Goal: Task Accomplishment & Management: Manage account settings

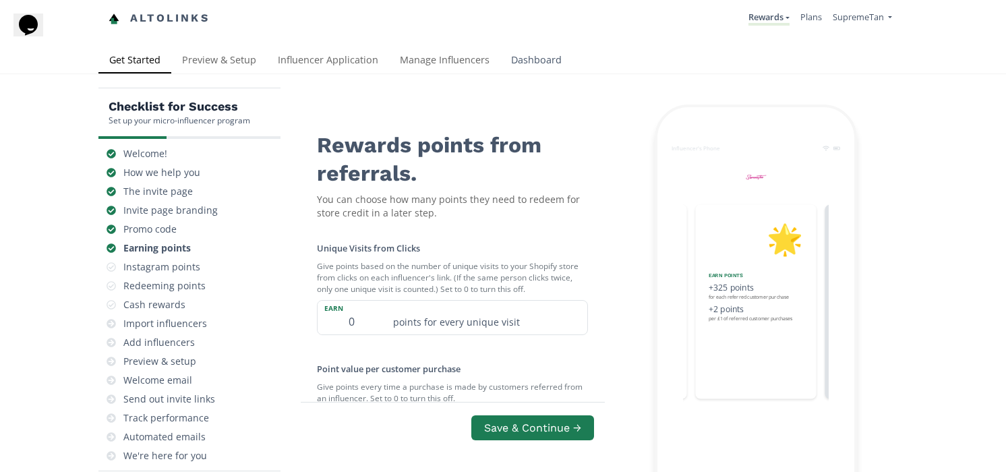
click at [540, 55] on link "Dashboard" at bounding box center [536, 61] width 72 height 27
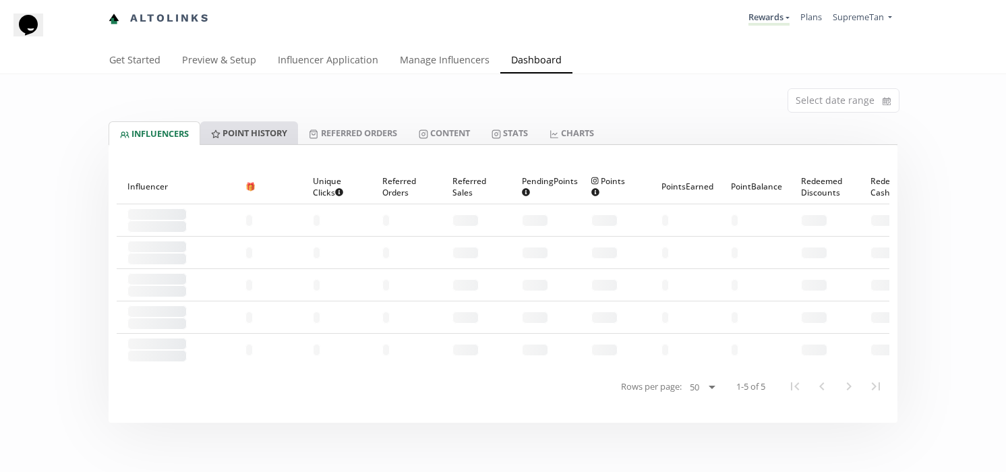
click at [271, 133] on link "Point HISTORY" at bounding box center [249, 132] width 98 height 23
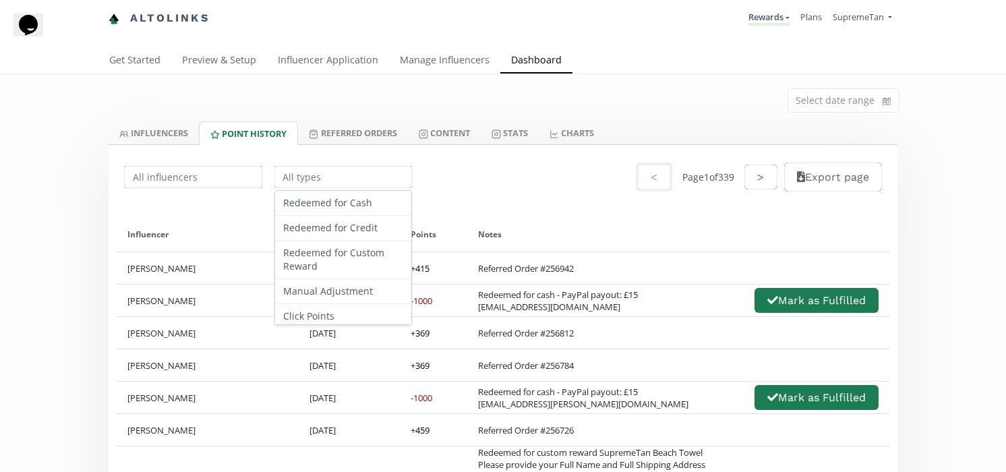
click at [284, 167] on input "text" at bounding box center [343, 177] width 142 height 26
click at [333, 270] on div "Redeemed for Custom Reward" at bounding box center [343, 260] width 137 height 38
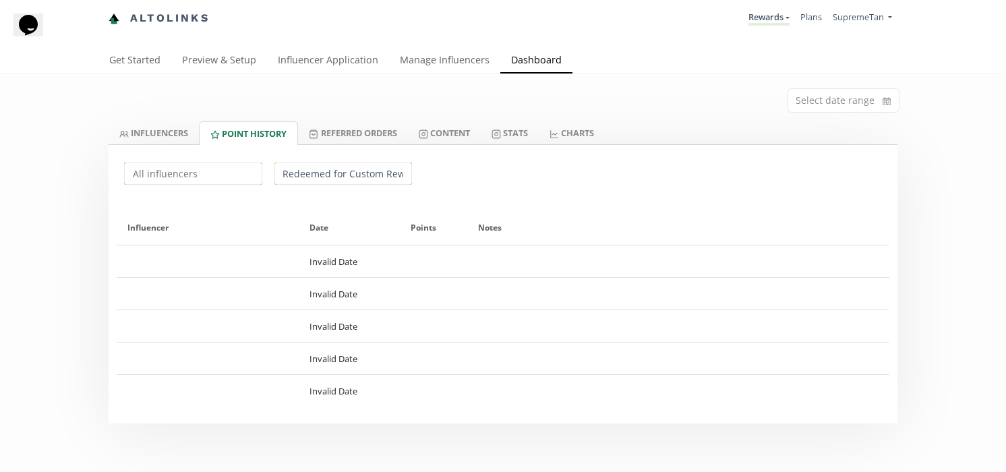
type input "Redeemed for Custom Reward"
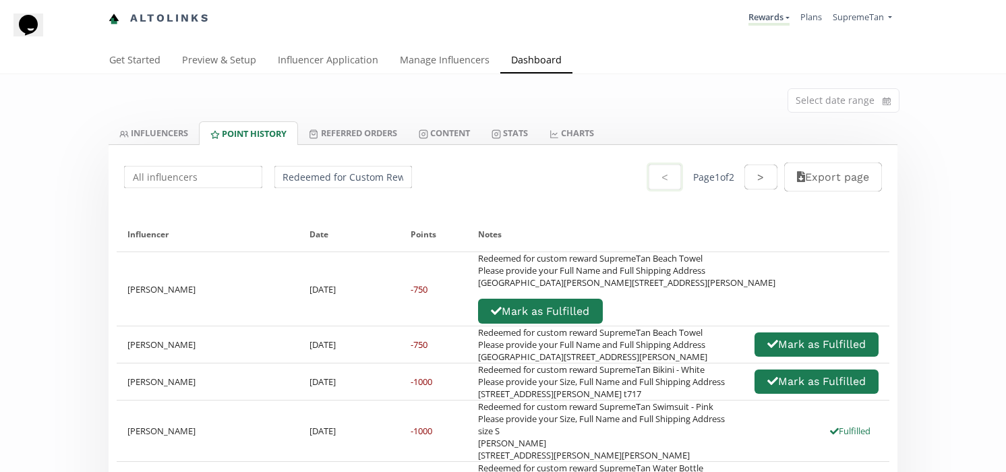
drag, startPoint x: 500, startPoint y: 347, endPoint x: 477, endPoint y: 350, distance: 23.1
click at [499, 289] on div "Redeemed for custom reward SupremeTan Beach Towel Please provide your Full Name…" at bounding box center [626, 270] width 297 height 36
drag, startPoint x: 476, startPoint y: 343, endPoint x: 524, endPoint y: 345, distance: 48.6
click at [524, 326] on div "Redeemed for custom reward SupremeTan Beach Towel Please provide your Full Name…" at bounding box center [678, 288] width 422 height 73
copy div "NG23 5BA"
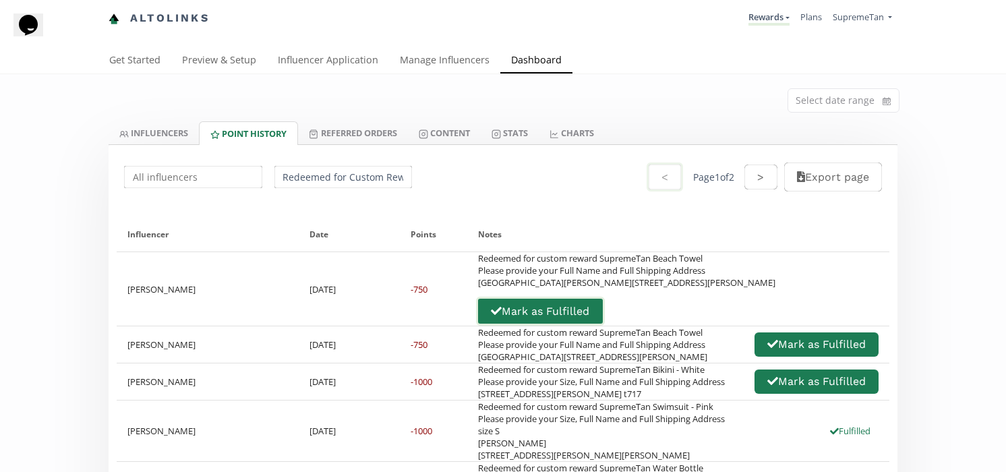
click at [604, 297] on button "Mark as Fulfilled" at bounding box center [540, 311] width 128 height 29
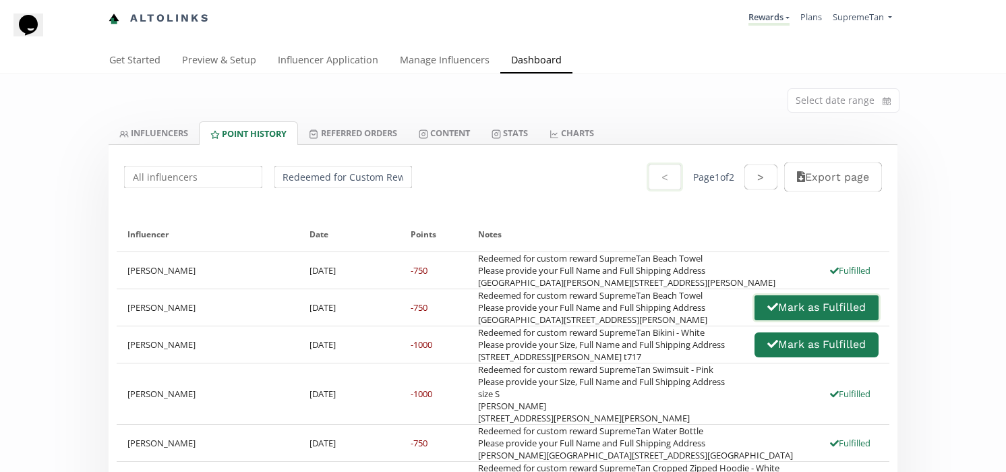
click at [809, 322] on button "Mark as Fulfilled" at bounding box center [816, 307] width 128 height 29
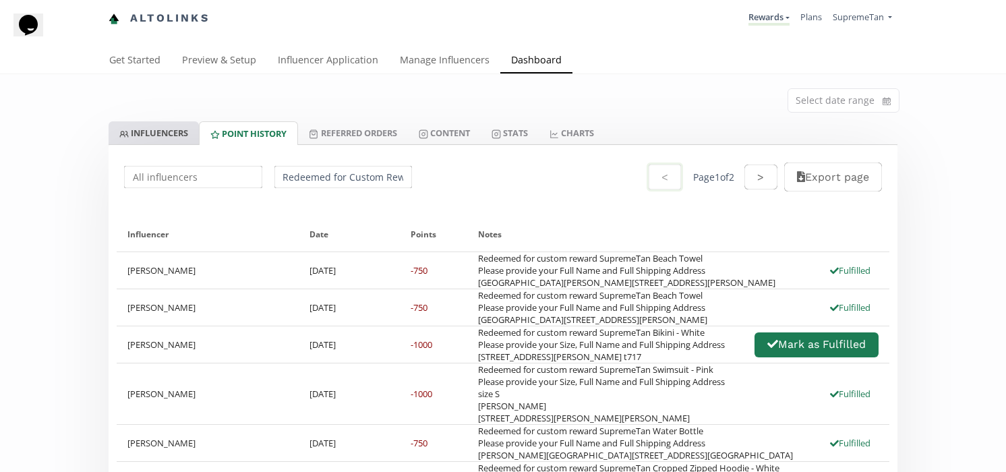
click at [158, 125] on link "INFLUENCERS" at bounding box center [154, 132] width 90 height 23
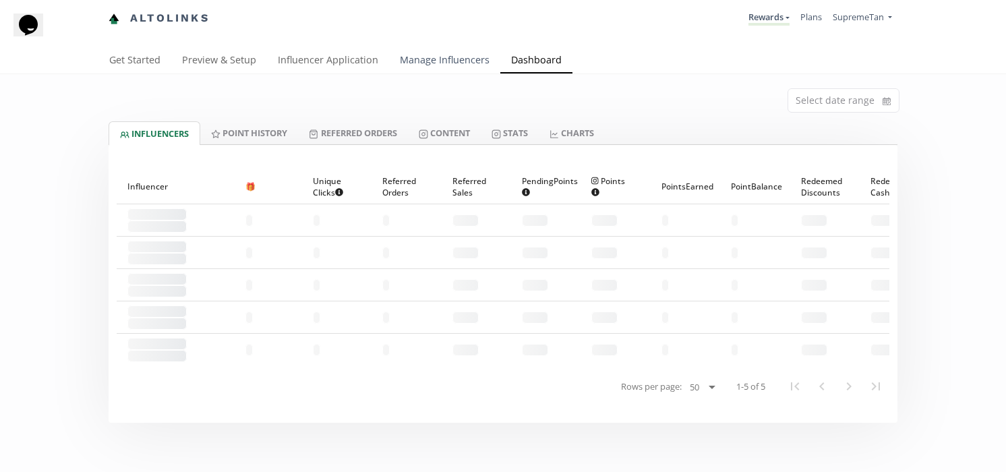
click at [417, 61] on link "Manage Influencers" at bounding box center [444, 61] width 111 height 27
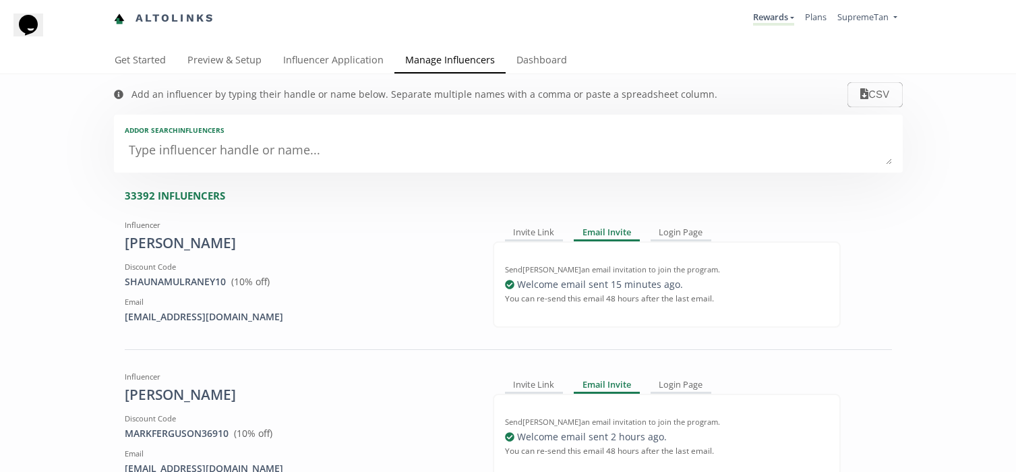
click at [280, 148] on textarea at bounding box center [508, 151] width 767 height 27
type textarea "oo"
type input "oo"
type input "OO"
type textarea "oopp"
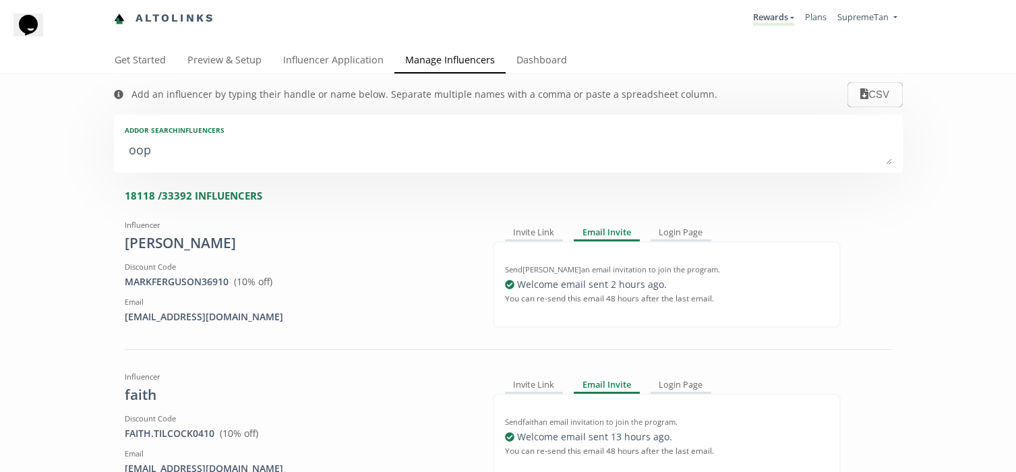
type input "oopp"
type input "OOPP"
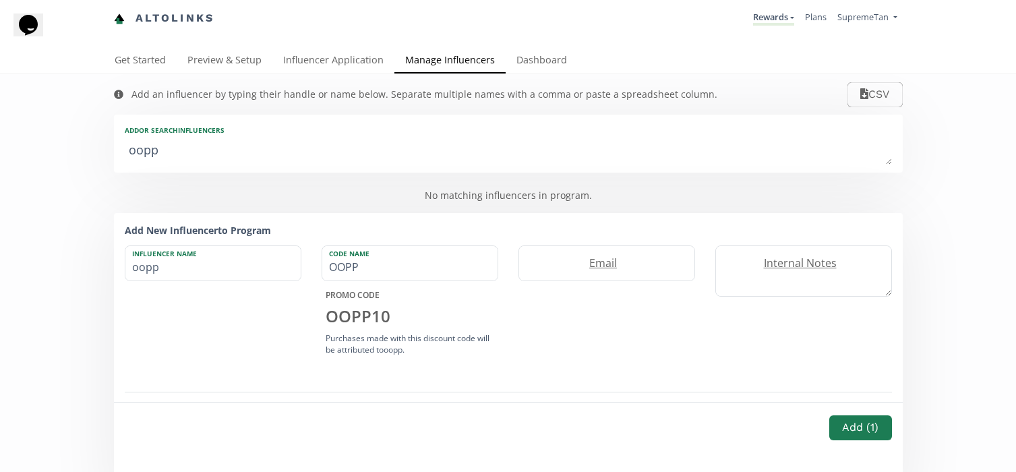
type textarea "ooppy"
type input "ooppy"
type input "OOPPY"
type textarea "poppy"
type input "poppy"
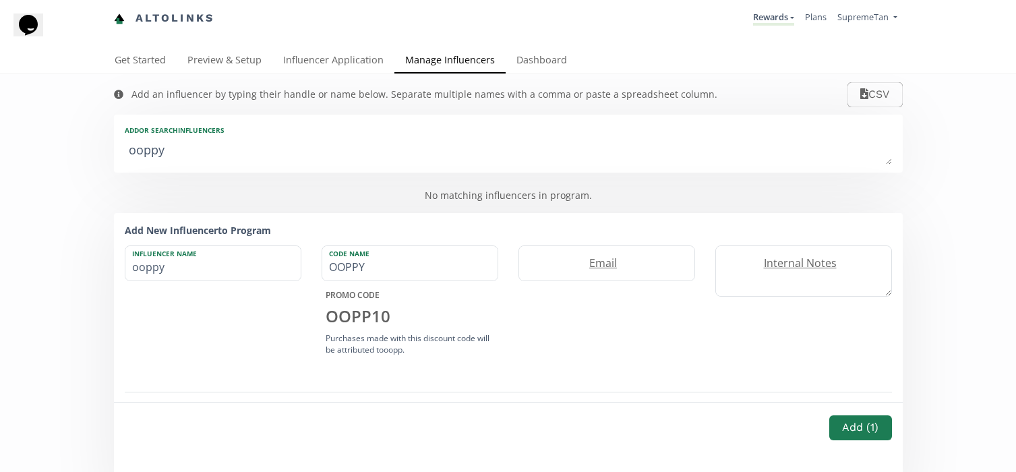
type input "POPPY"
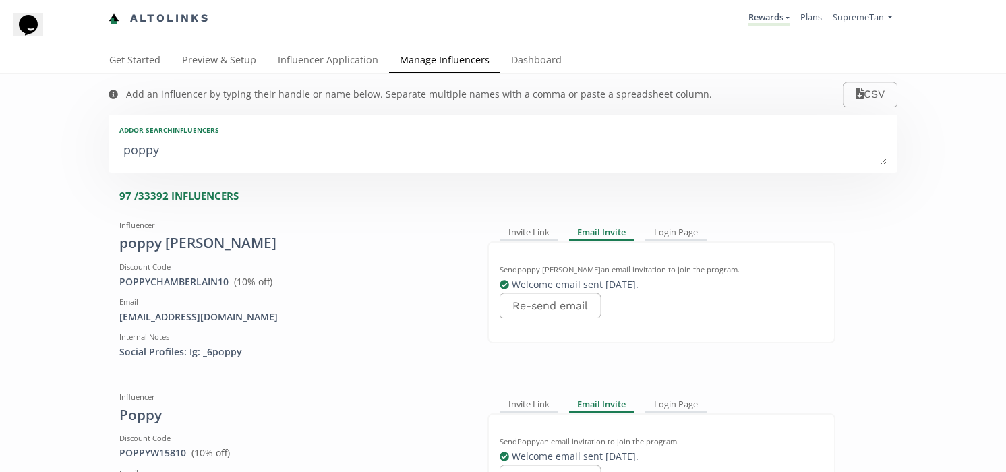
type textarea "popp"
type input "popp"
type input "POPP"
type textarea "po"
type input "po"
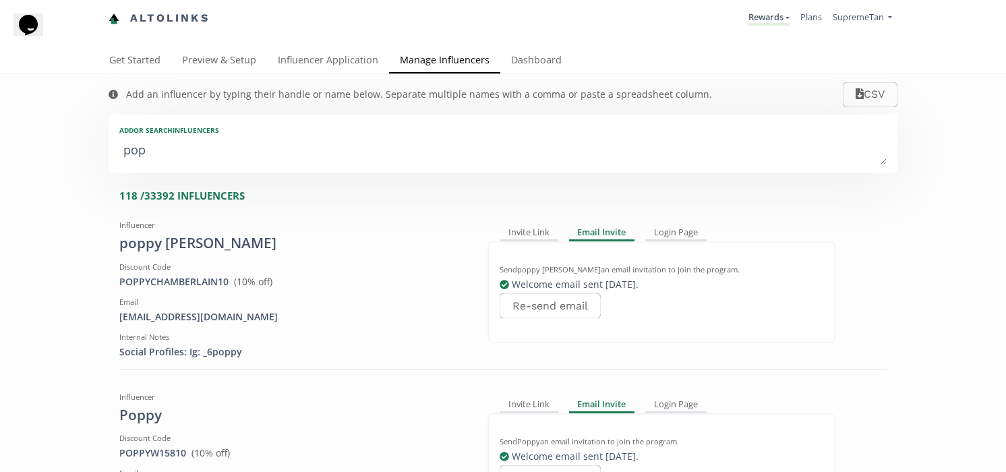
type input "PO"
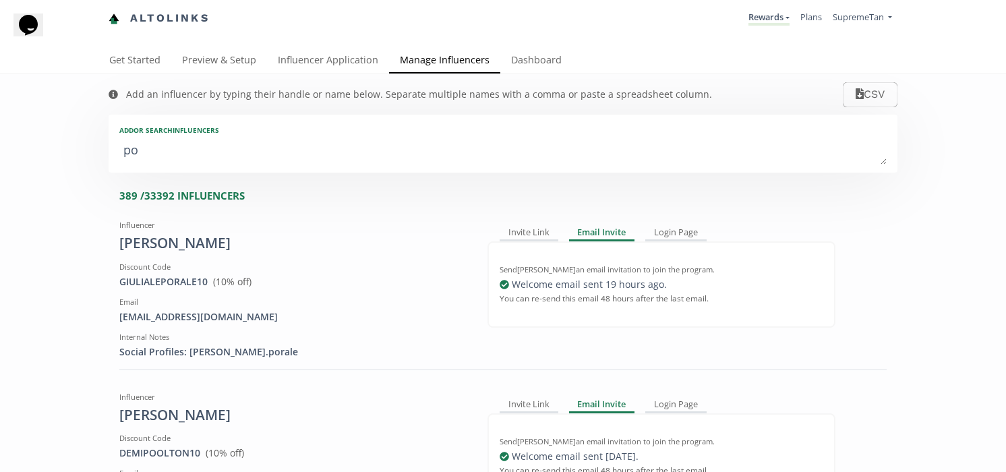
type textarea "poy"
type input "poy"
type input "POY"
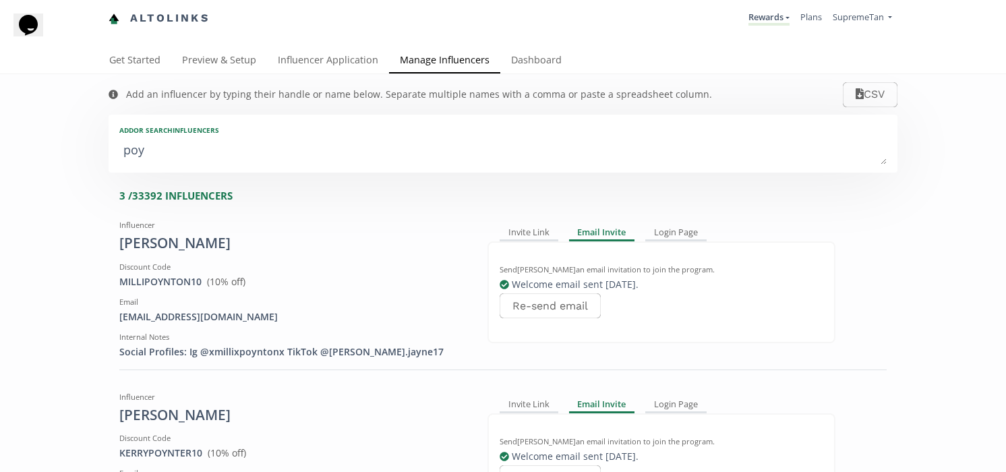
type textarea "poy n"
type input "poy n"
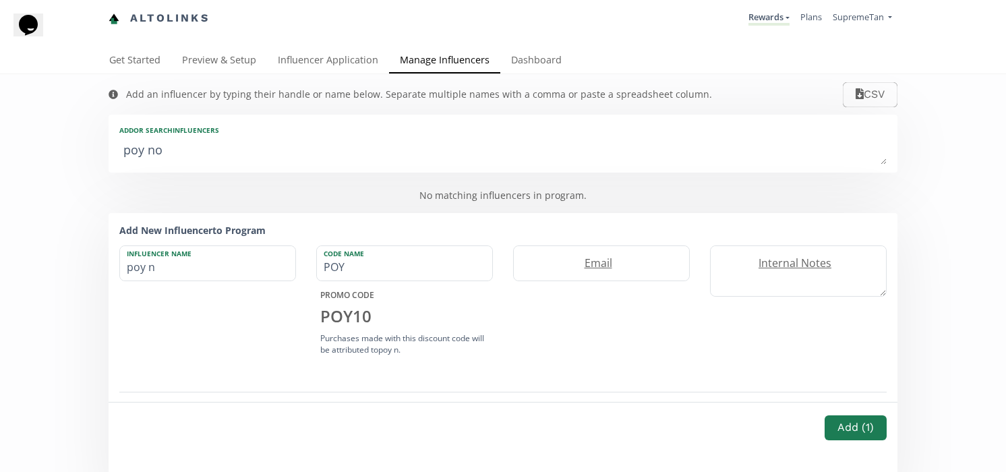
type textarea "poy nor"
type input "poy nor"
type textarea "poy no"
type input "poy no"
type textarea "poy n"
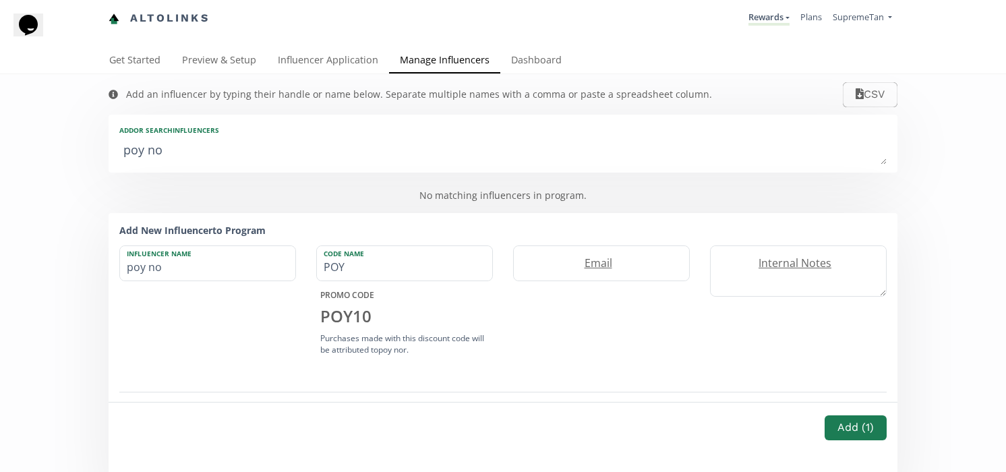
type input "poy n"
type textarea "poy"
type input "poy"
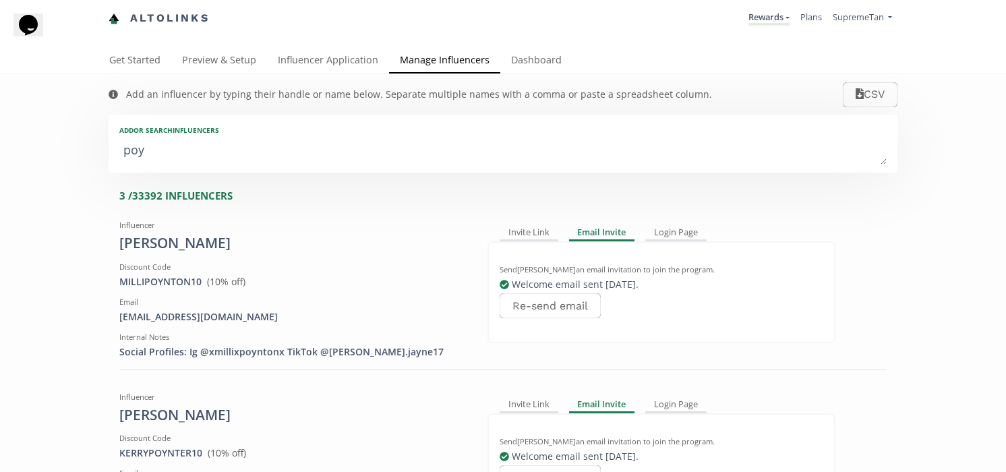
type textarea "po"
type input "po"
type input "PO"
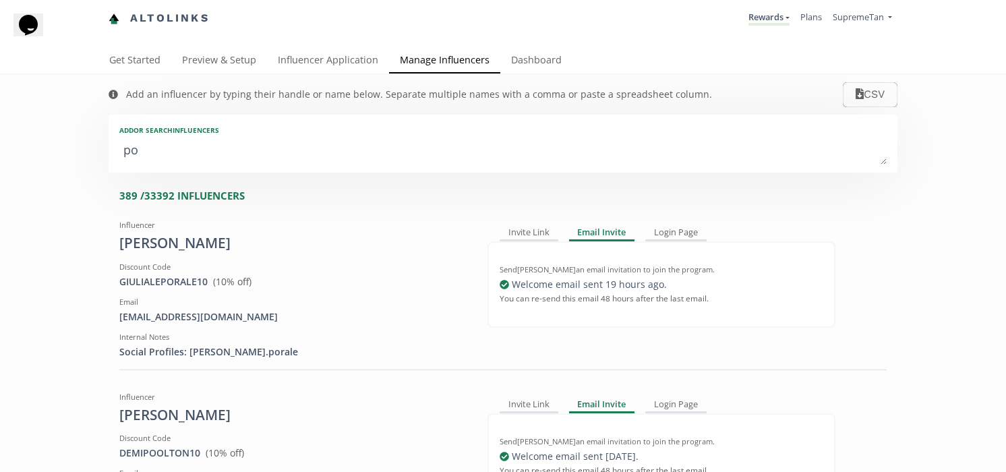
type textarea "pop"
type input "pop"
type input "POP"
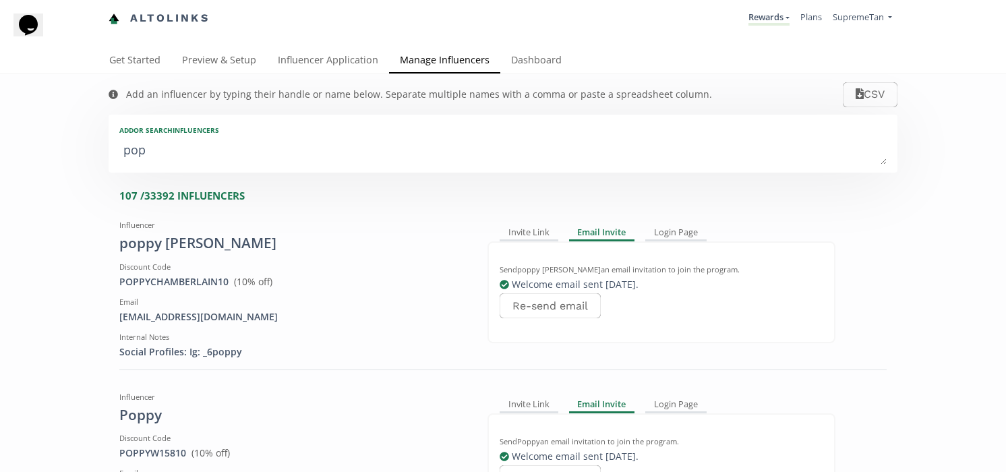
type textarea "popp"
type input "popp"
type input "POPP"
type textarea "poppy"
type input "poppy"
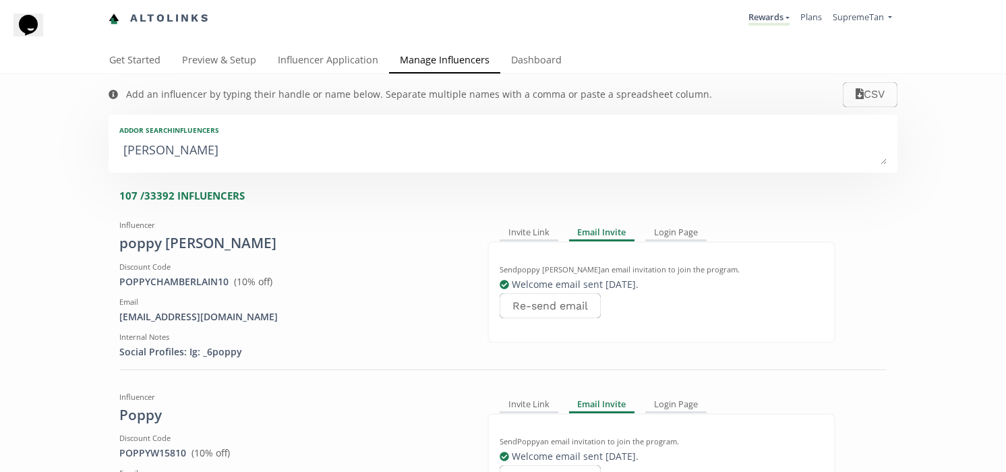
type input "POPPY"
type textarea "poppy n"
type input "poppy n"
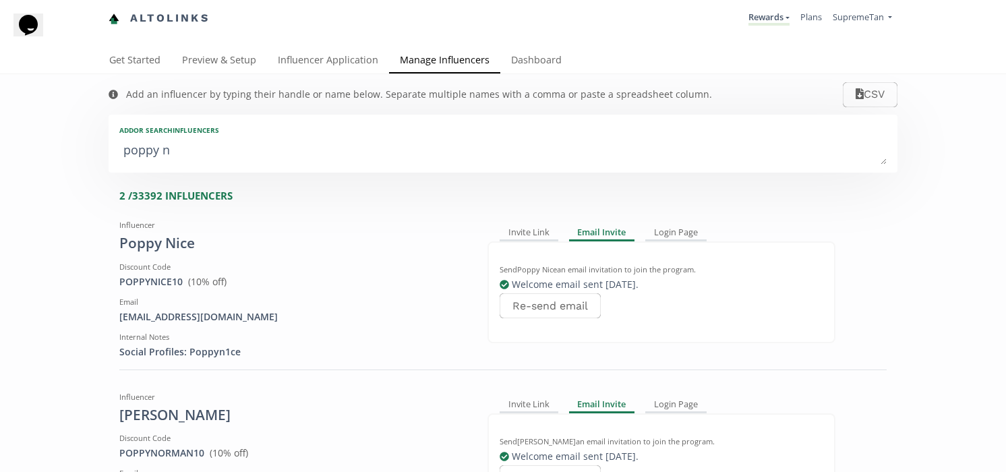
type textarea "poppy nr"
type input "poppy nr"
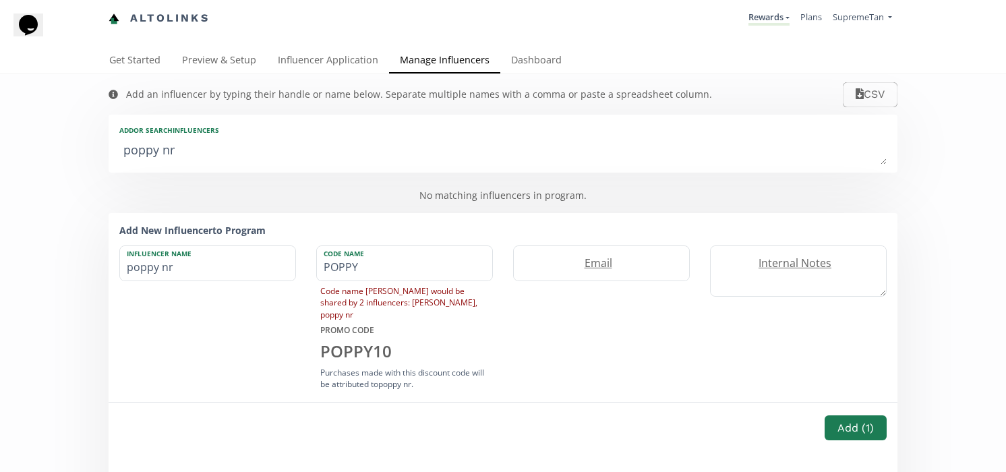
type textarea "poppy n"
type input "poppy n"
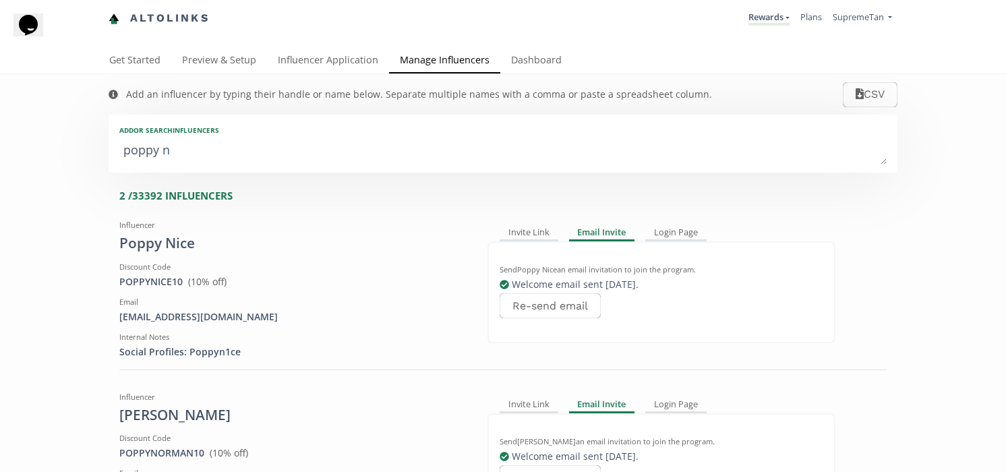
type textarea "poppy no"
type input "poppy no"
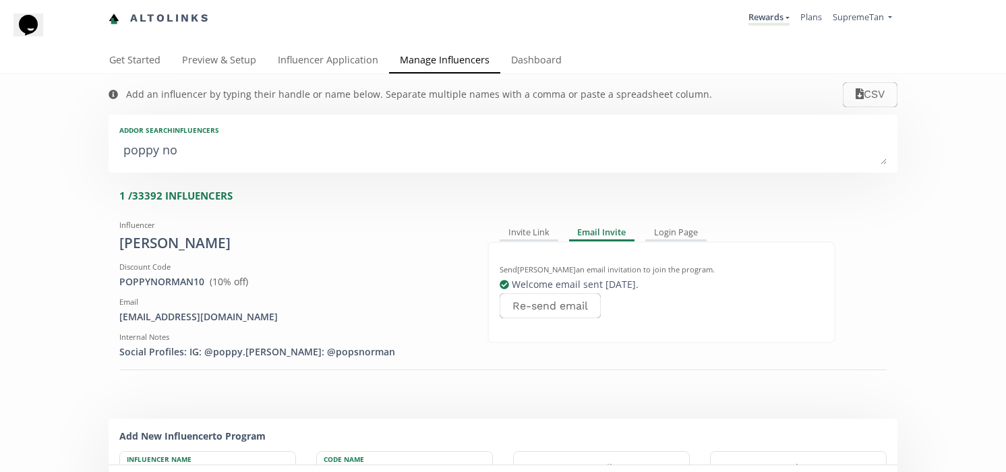
type textarea "poppy nor"
type input "poppy nor"
type textarea "poppy nor"
click at [528, 229] on div "Invite Link" at bounding box center [528, 233] width 59 height 16
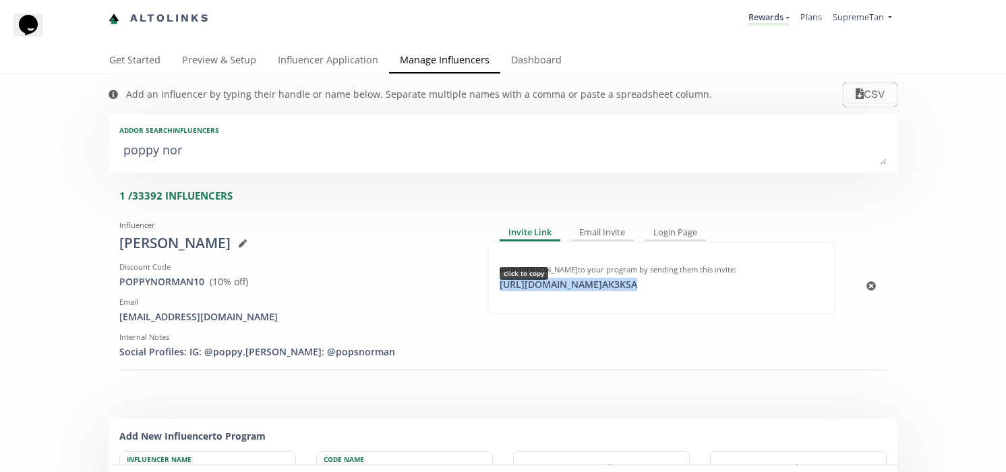
click at [544, 285] on div "https://app.altolinks.com/invite/ AK3KSA click to copy" at bounding box center [568, 284] width 154 height 13
copy div "https://app.altolinks.com/invite/ AK3KSA"
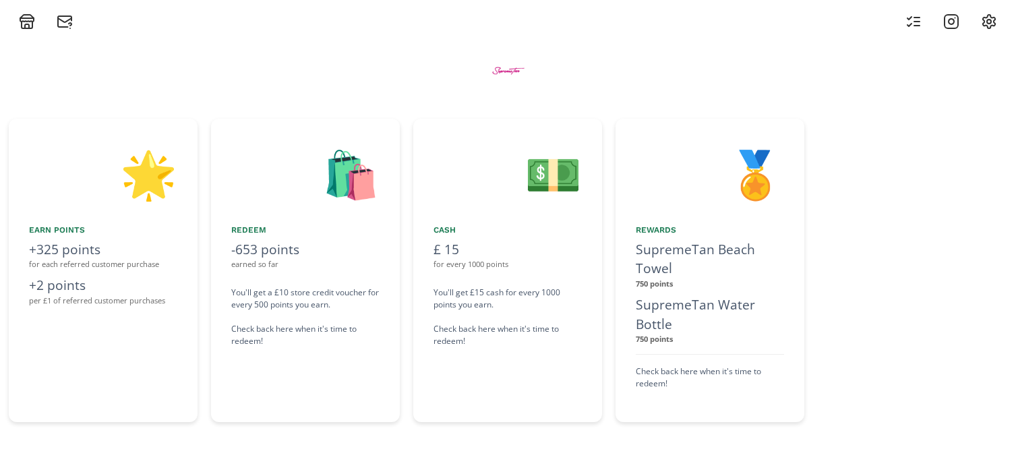
scroll to position [0, 1213]
drag, startPoint x: 241, startPoint y: 249, endPoint x: 253, endPoint y: 268, distance: 22.1
click at [253, 268] on div "-653 points earned so far" at bounding box center [306, 255] width 148 height 31
click at [264, 274] on div "🛍️ Redeem -653 points earned so far You'll get a £10 store credit voucher for e…" at bounding box center [306, 270] width 189 height 303
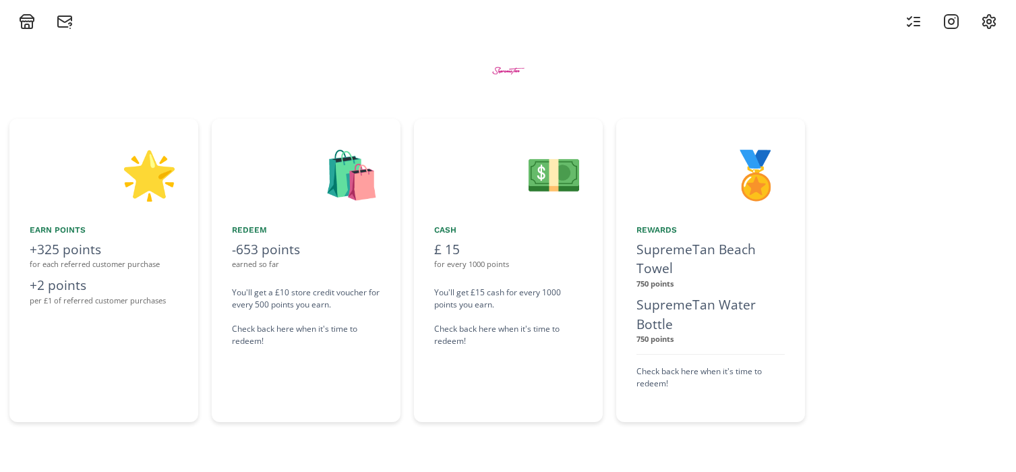
click at [908, 21] on icon at bounding box center [913, 21] width 16 height 16
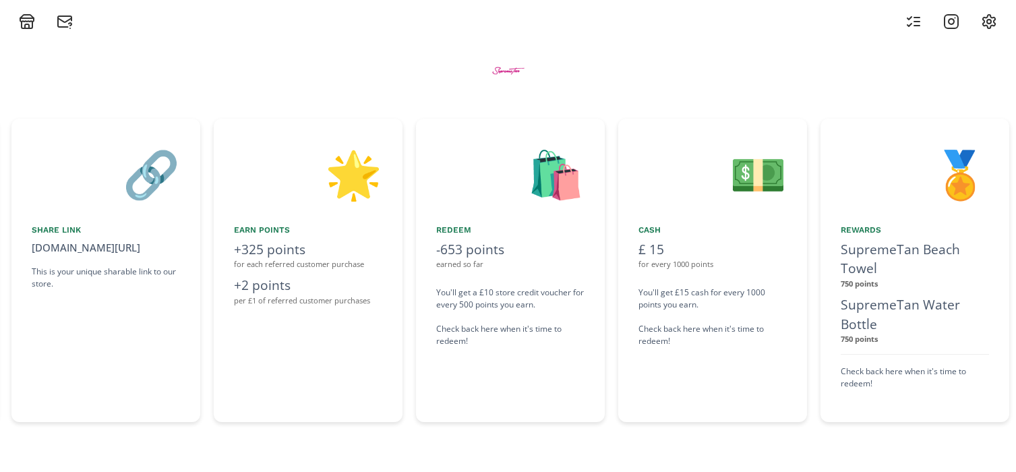
scroll to position [0, 1011]
